Goal: Complete application form

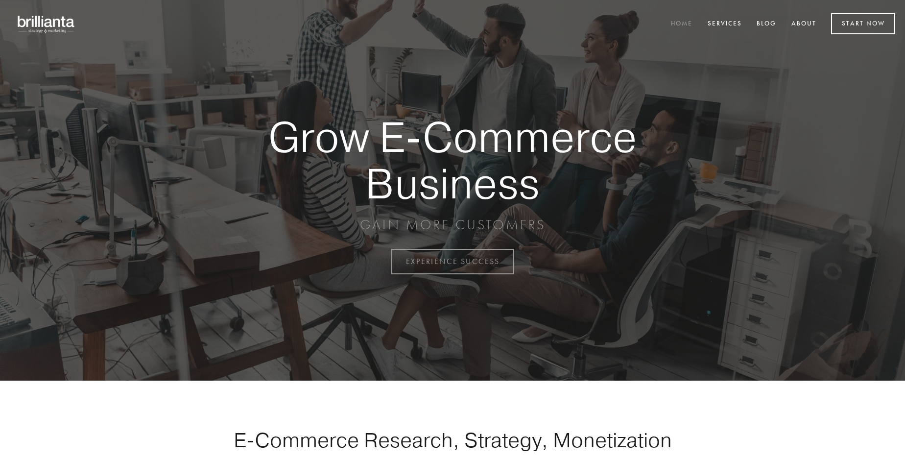
scroll to position [2566, 0]
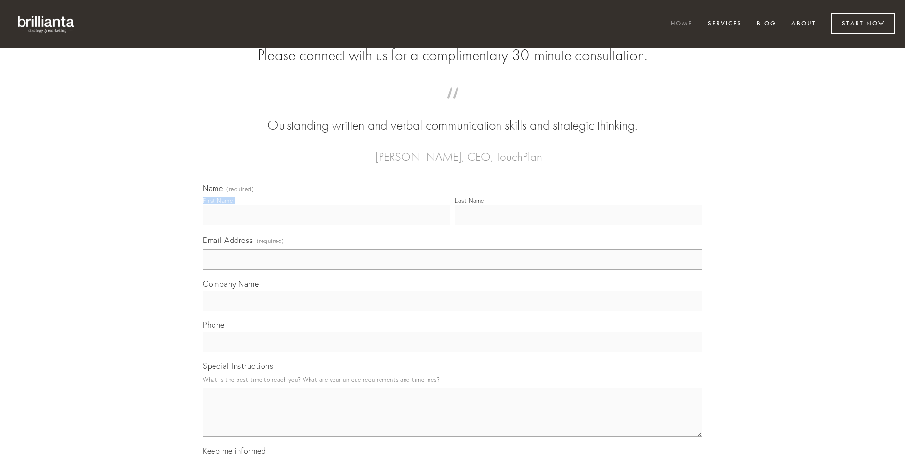
type input "[PERSON_NAME]"
click at [578, 225] on input "Last Name" at bounding box center [578, 215] width 247 height 21
type input "[PERSON_NAME]"
click at [452, 270] on input "Email Address (required)" at bounding box center [452, 259] width 499 height 21
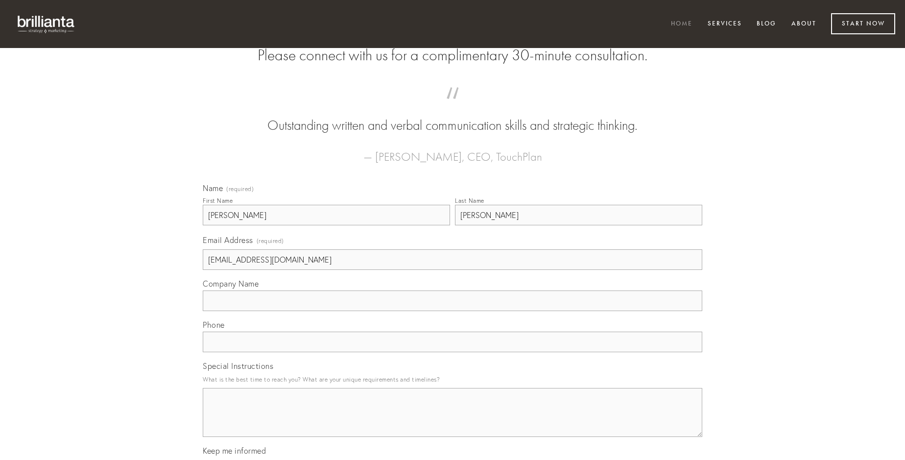
type input "[EMAIL_ADDRESS][DOMAIN_NAME]"
click at [452, 311] on input "Company Name" at bounding box center [452, 300] width 499 height 21
type input "correptius"
click at [452, 352] on input "text" at bounding box center [452, 341] width 499 height 21
click at [452, 421] on textarea "Special Instructions" at bounding box center [452, 412] width 499 height 49
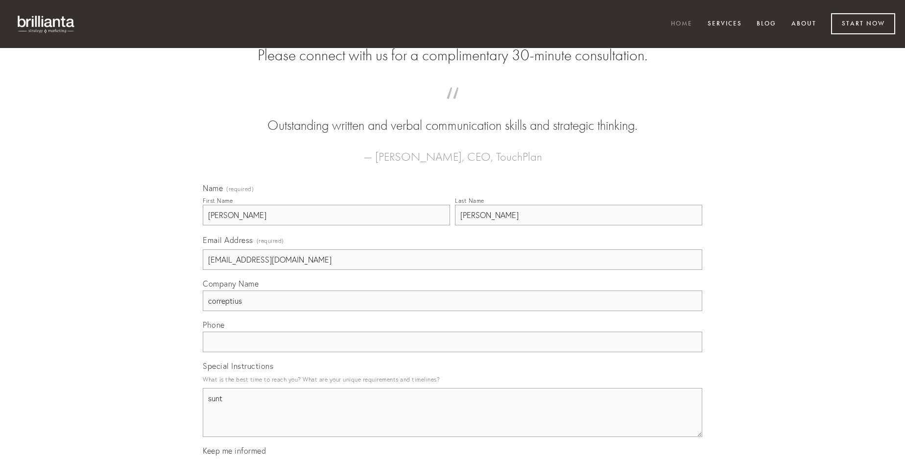
type textarea "sunt"
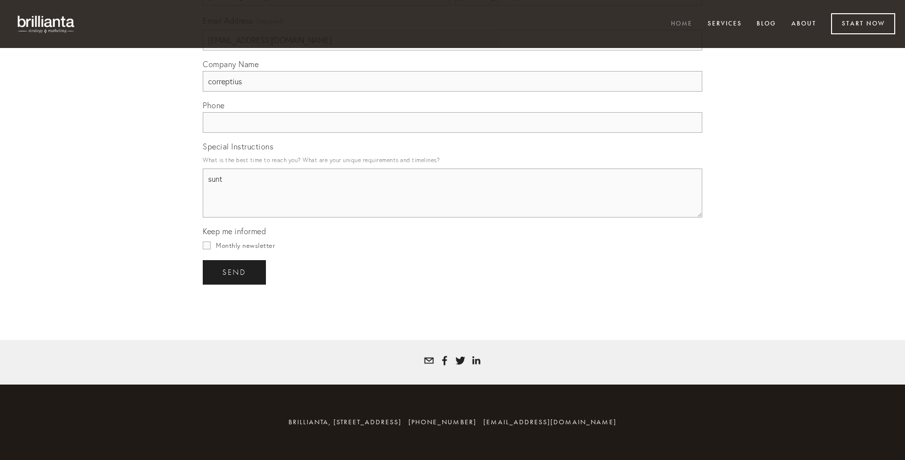
click at [235, 272] on span "send" at bounding box center [234, 272] width 24 height 9
